Goal: Task Accomplishment & Management: Manage account settings

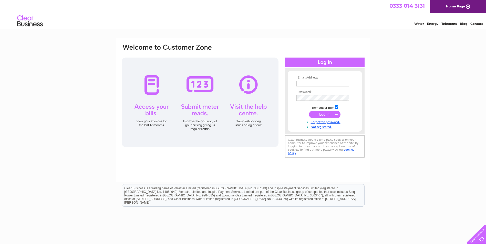
type input "accounts@dundeebearings.co.uk"
click at [324, 116] on input "submit" at bounding box center [325, 114] width 32 height 7
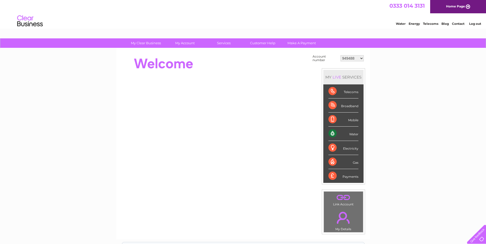
click at [361, 58] on select "949488 960351 30290600" at bounding box center [351, 58] width 23 height 6
select select "30290600"
click at [340, 55] on select "949488 960351 30290600" at bounding box center [351, 58] width 23 height 6
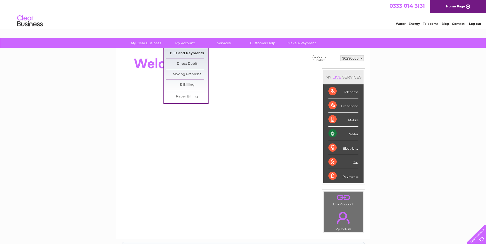
click at [185, 55] on link "Bills and Payments" at bounding box center [187, 53] width 42 height 10
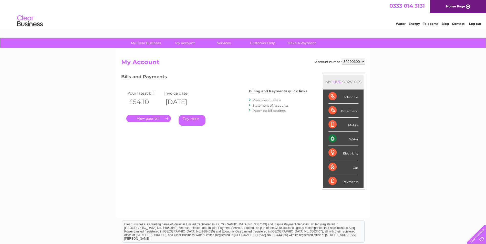
click at [148, 119] on link "." at bounding box center [148, 118] width 45 height 7
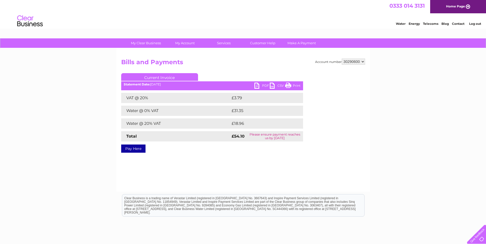
click at [259, 86] on link "PDF" at bounding box center [261, 86] width 15 height 7
click at [478, 22] on li "Log out" at bounding box center [474, 23] width 15 height 6
click at [477, 24] on link "Log out" at bounding box center [475, 24] width 12 height 4
